Goal: Information Seeking & Learning: Learn about a topic

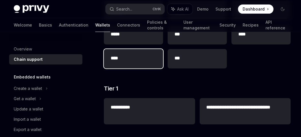
scroll to position [86, 0]
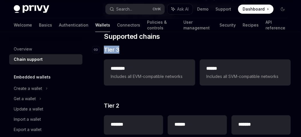
drag, startPoint x: 111, startPoint y: 48, endPoint x: 101, endPoint y: 47, distance: 10.3
click at [104, 47] on h3 "​ Tier 3" at bounding box center [197, 50] width 187 height 8
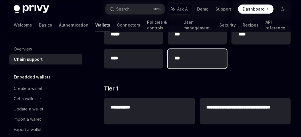
scroll to position [143, 0]
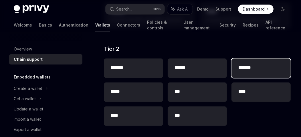
click at [252, 72] on div "*******" at bounding box center [261, 68] width 59 height 19
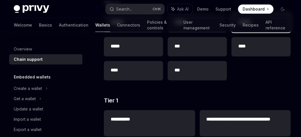
scroll to position [94, 0]
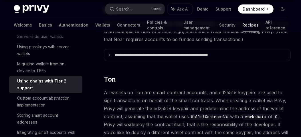
type textarea "*"
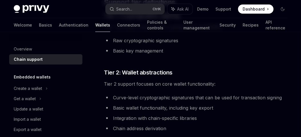
scroll to position [286, 0]
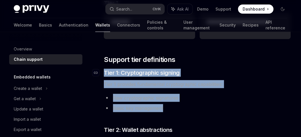
drag, startPoint x: 170, startPoint y: 111, endPoint x: 100, endPoint y: 71, distance: 81.0
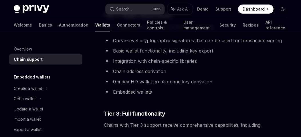
scroll to position [372, 0]
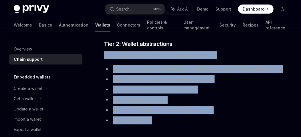
drag, startPoint x: 161, startPoint y: 117, endPoint x: 102, endPoint y: 56, distance: 84.5
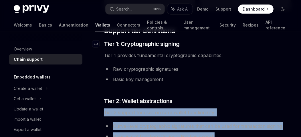
scroll to position [286, 0]
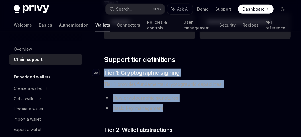
drag, startPoint x: 171, startPoint y: 105, endPoint x: 102, endPoint y: 72, distance: 76.6
click at [177, 110] on li "Basic key management" at bounding box center [197, 109] width 187 height 8
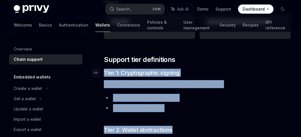
drag, startPoint x: 124, startPoint y: 90, endPoint x: 94, endPoint y: 75, distance: 33.6
